Goal: Check status: Check status

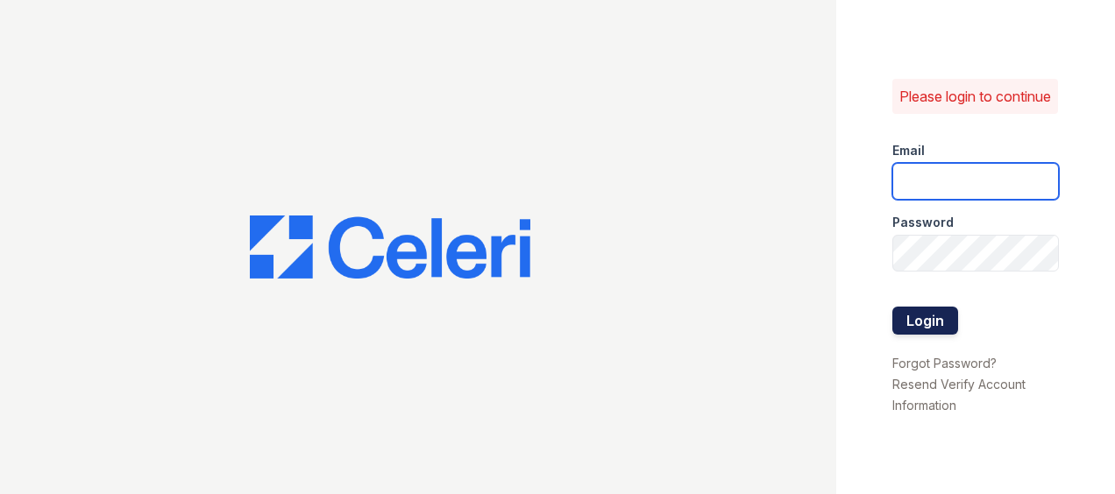
type input "[EMAIL_ADDRESS][DOMAIN_NAME]"
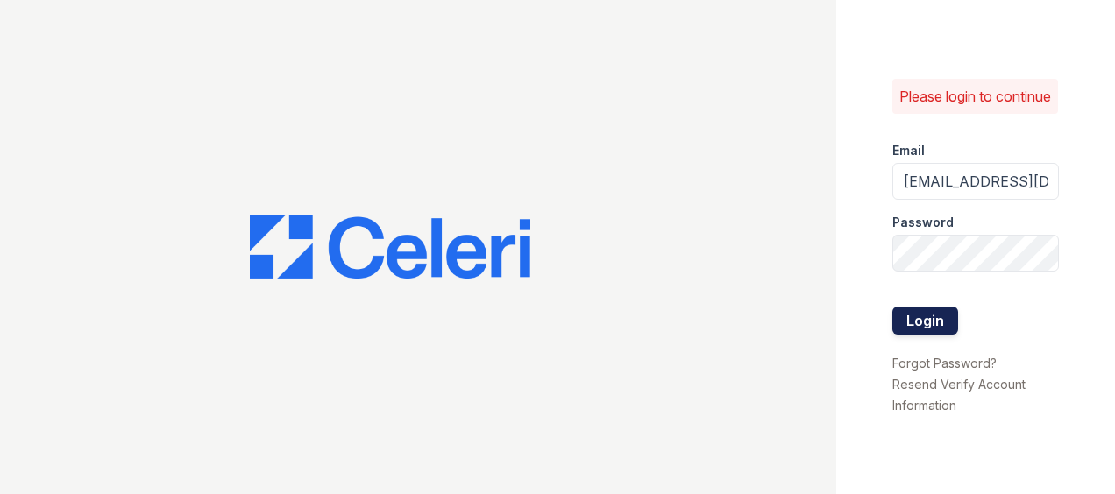
click at [934, 334] on button "Login" at bounding box center [925, 321] width 66 height 28
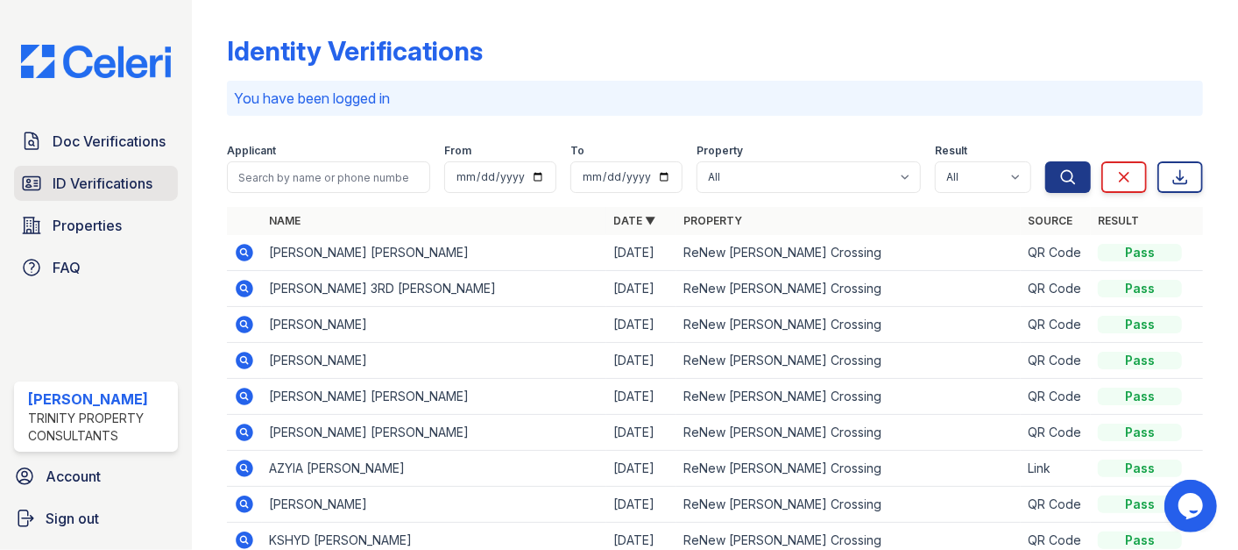
click at [92, 180] on span "ID Verifications" at bounding box center [103, 183] width 100 height 21
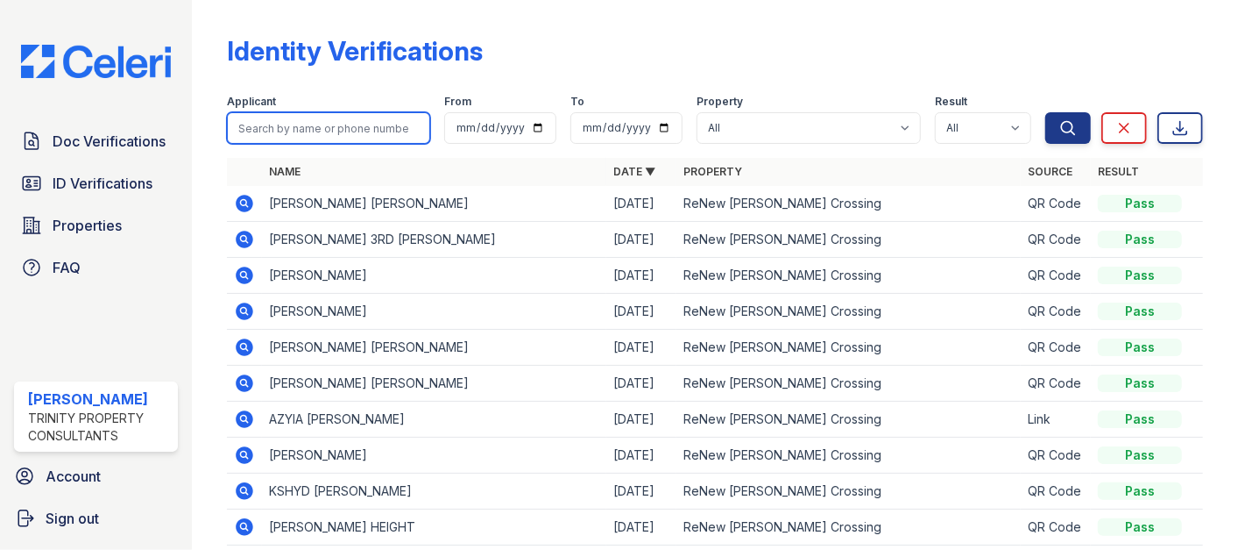
click at [343, 128] on input "search" at bounding box center [328, 128] width 203 height 32
paste input "James, Denecia"
type input "James, Denecia"
click at [1046, 112] on button "Search" at bounding box center [1069, 128] width 46 height 32
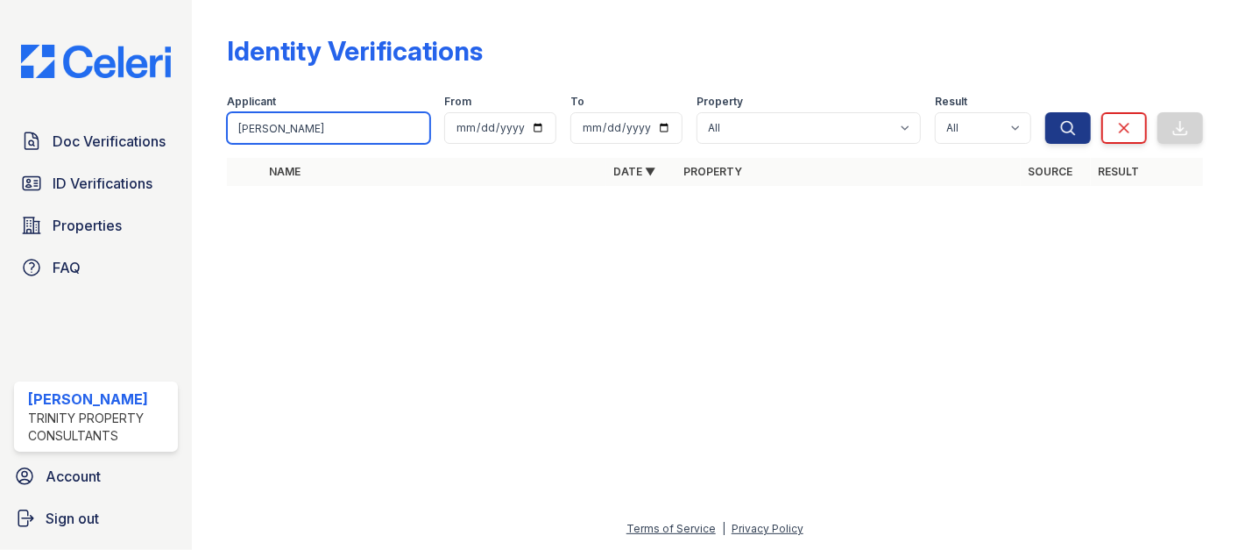
click at [278, 127] on input "James, Denecia" at bounding box center [328, 128] width 203 height 32
type input "Denecia"
click at [1046, 112] on button "Search" at bounding box center [1069, 128] width 46 height 32
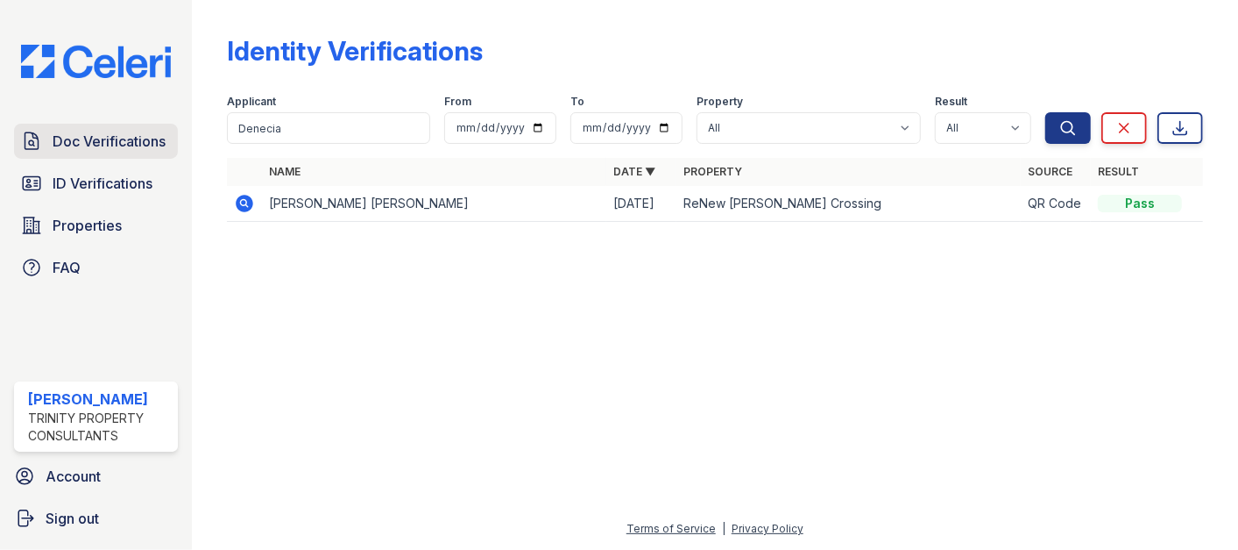
click at [103, 141] on span "Doc Verifications" at bounding box center [109, 141] width 113 height 21
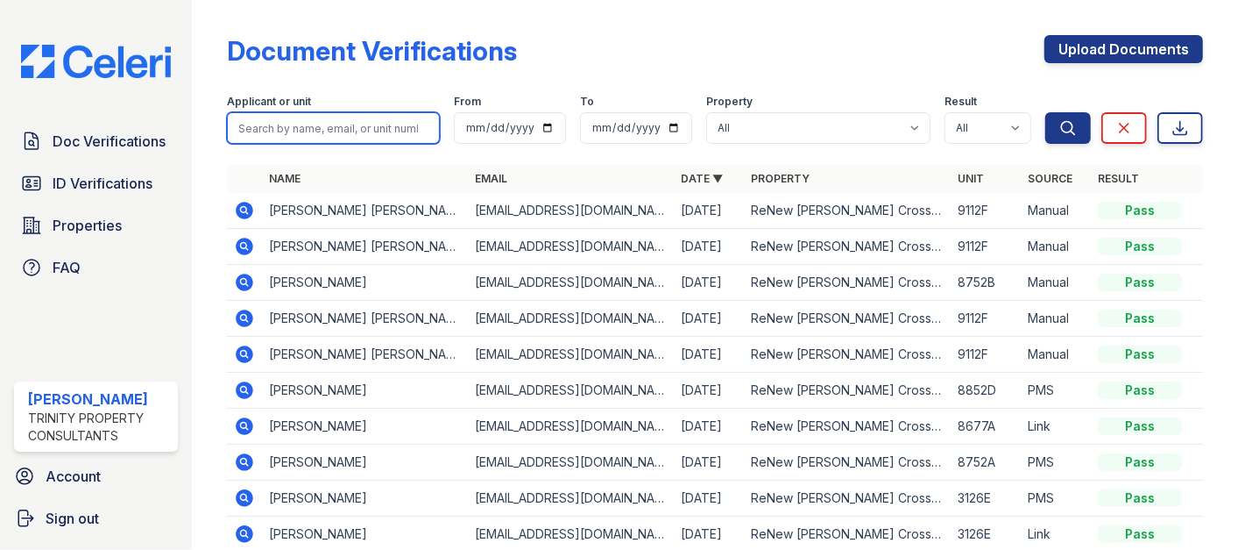
click at [310, 125] on input "search" at bounding box center [333, 128] width 213 height 32
paste input "James, Denecia"
type input "James"
click at [1046, 112] on button "Search" at bounding box center [1069, 128] width 46 height 32
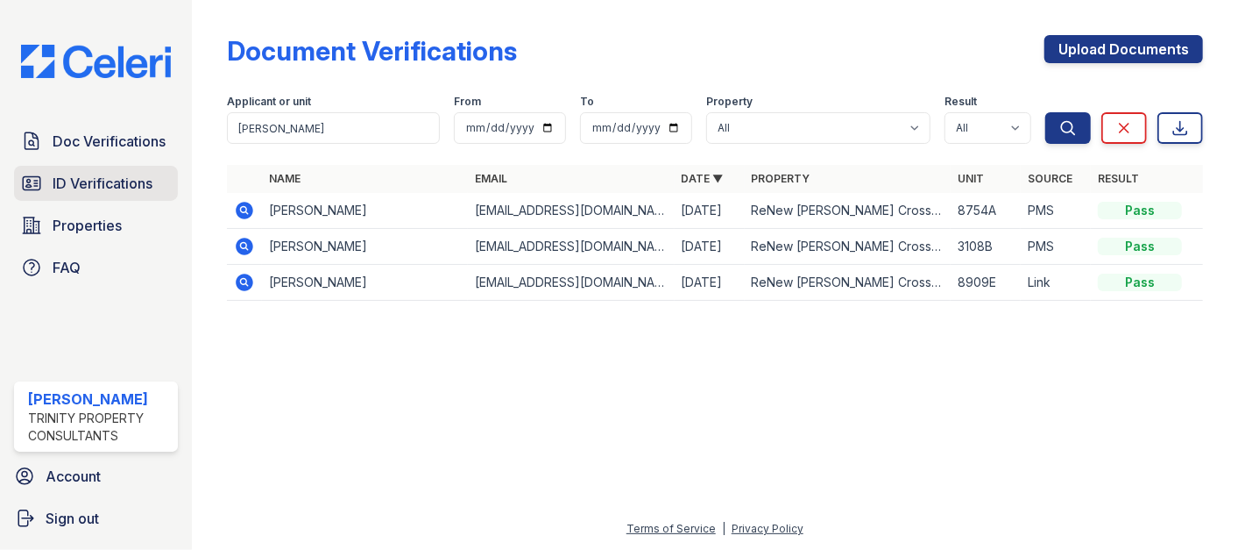
click at [74, 181] on span "ID Verifications" at bounding box center [103, 183] width 100 height 21
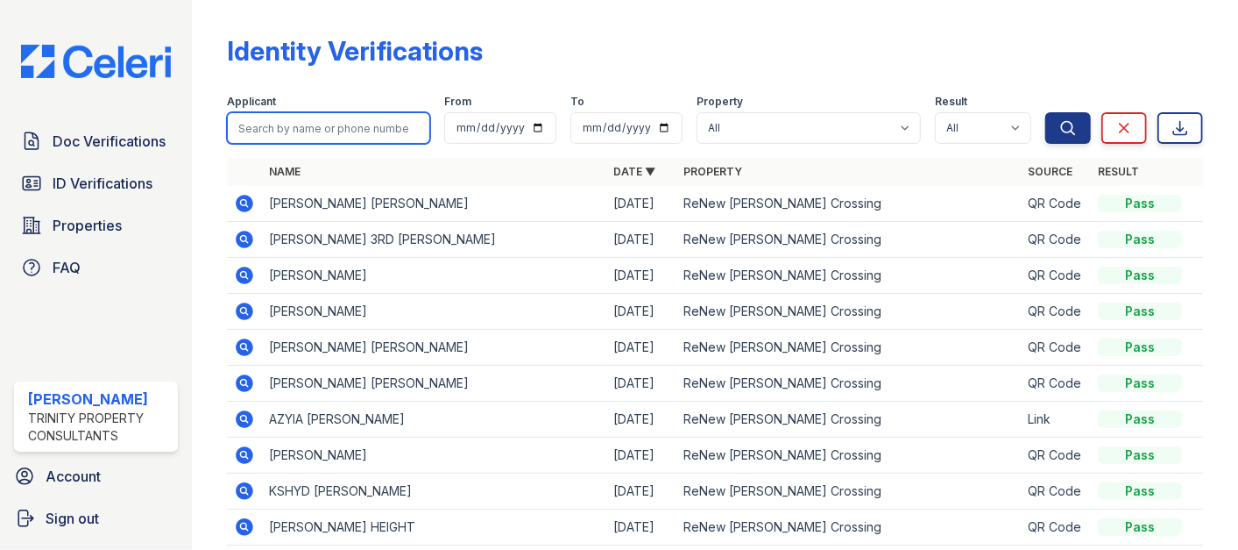
click at [307, 117] on input "search" at bounding box center [328, 128] width 203 height 32
paste input "Booker, Breonna"
type input "Booker, Breonna"
click at [1046, 112] on button "Search" at bounding box center [1069, 128] width 46 height 32
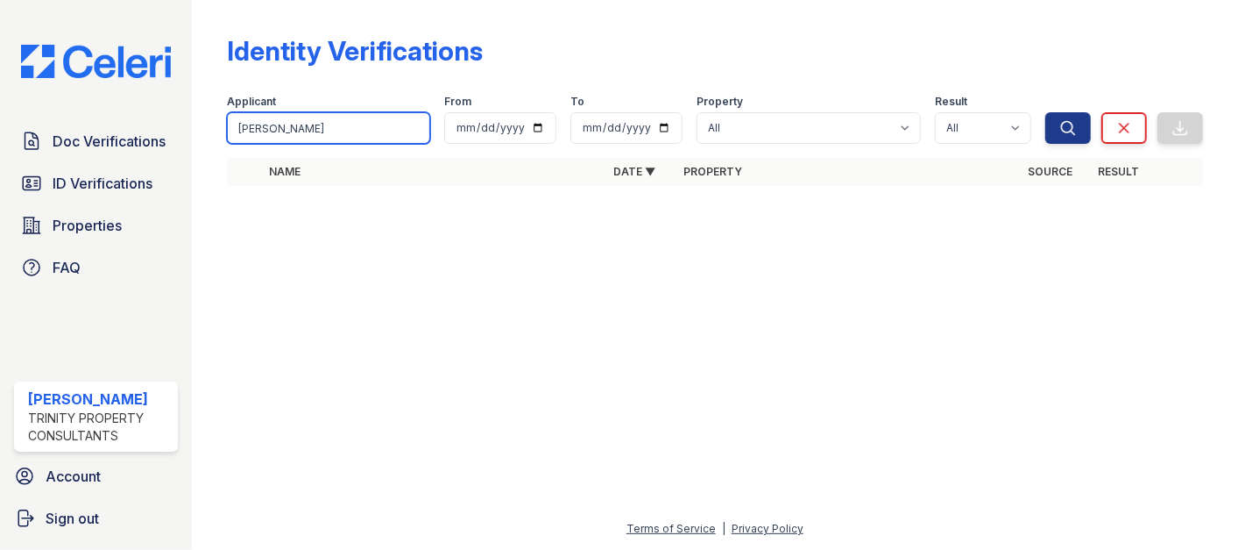
click at [333, 128] on input "Booker, Breonna" at bounding box center [328, 128] width 203 height 32
type input "Booker"
click at [1046, 112] on button "Search" at bounding box center [1069, 128] width 46 height 32
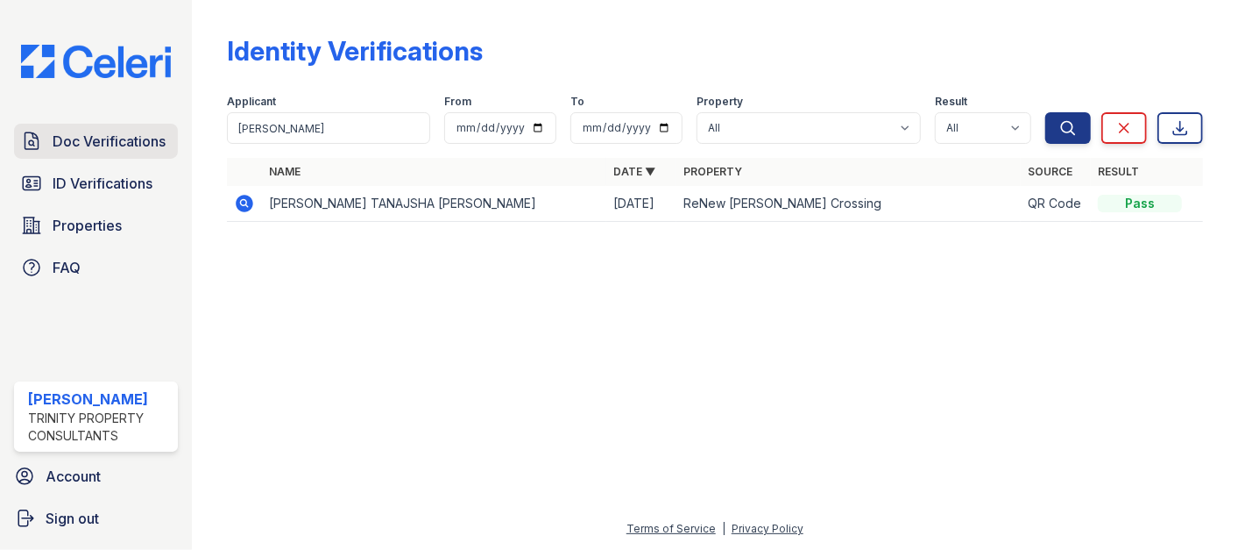
click at [95, 138] on span "Doc Verifications" at bounding box center [109, 141] width 113 height 21
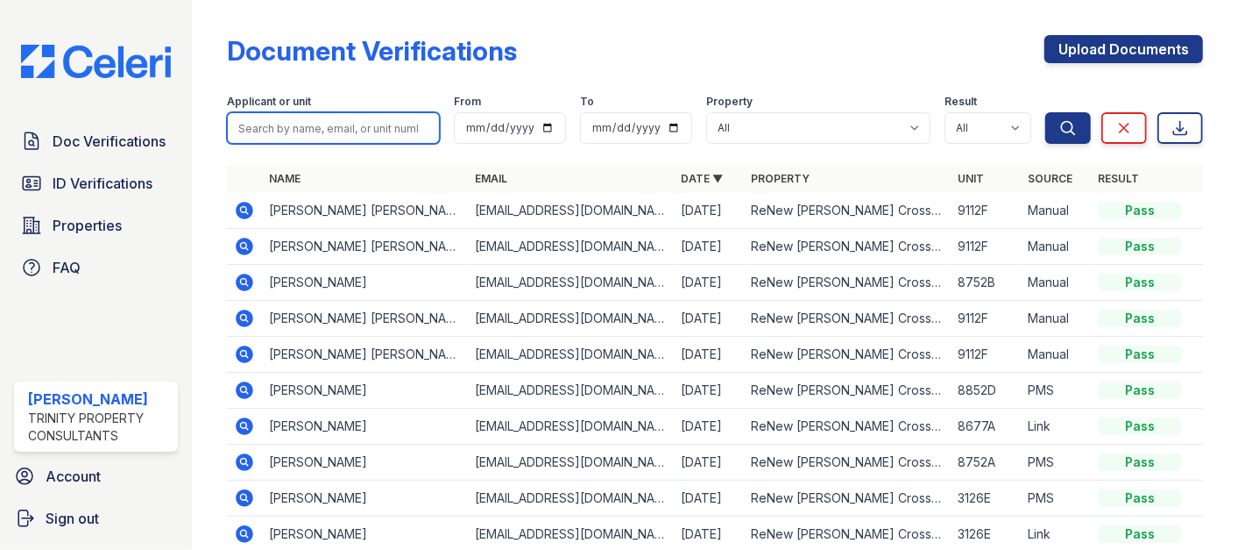
click at [341, 124] on input "search" at bounding box center [333, 128] width 213 height 32
paste input "Booker, Breonna"
click at [292, 119] on input "Booker, Breonna" at bounding box center [333, 128] width 213 height 32
type input "BookeR"
click at [1046, 112] on button "Search" at bounding box center [1069, 128] width 46 height 32
